Goal: Find specific fact: Find specific page/section

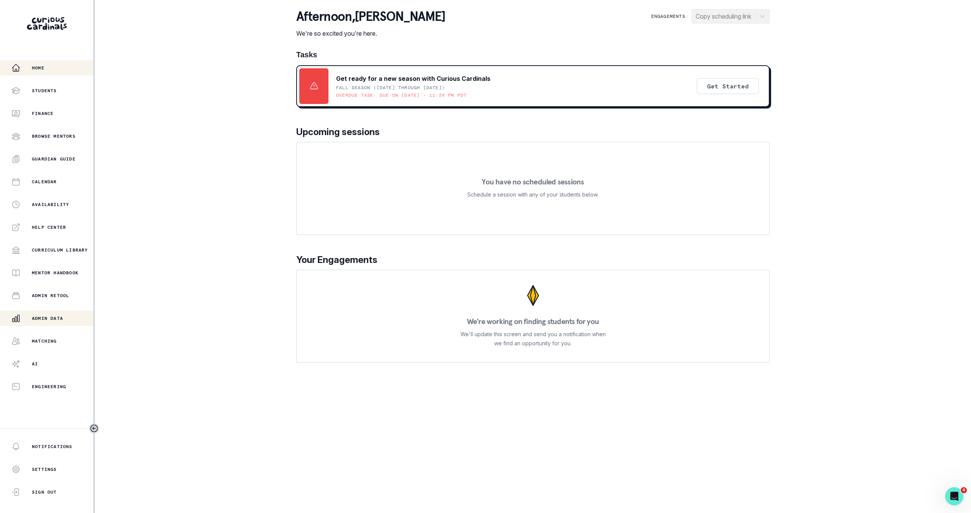
click at [51, 324] on button "Admin Data" at bounding box center [46, 318] width 93 height 15
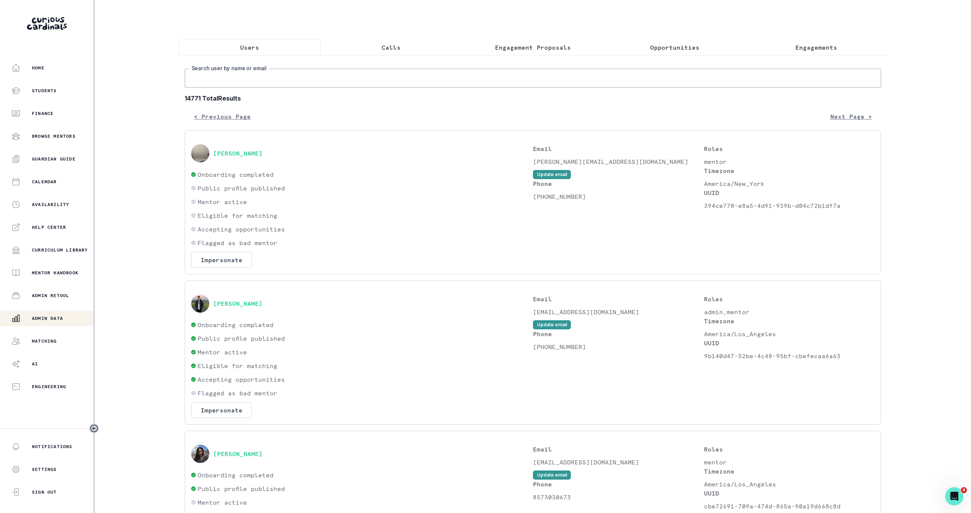
click at [330, 82] on input "Search user by name or email" at bounding box center [533, 78] width 696 height 19
type input "[PERSON_NAME]"
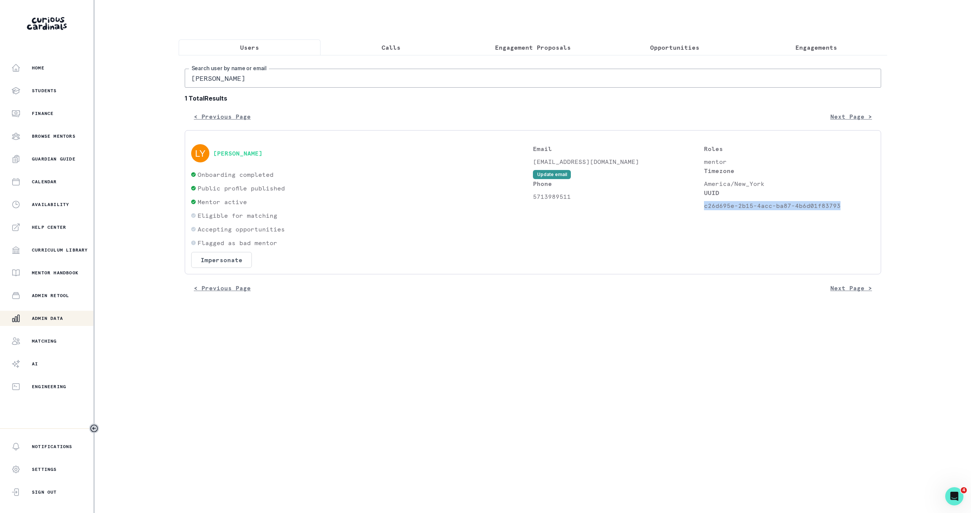
drag, startPoint x: 839, startPoint y: 207, endPoint x: 703, endPoint y: 205, distance: 135.8
click at [704, 205] on p "c26d695e-2b15-4acc-ba87-4b6d01f83793" at bounding box center [789, 205] width 171 height 9
copy p "c26d695e-2b15-4acc-ba87-4b6d01f83793"
click at [556, 24] on div "Users Calls Engagement Proposals Opportunities Engagements [PERSON_NAME] Search…" at bounding box center [533, 155] width 709 height 311
